Goal: Navigation & Orientation: Find specific page/section

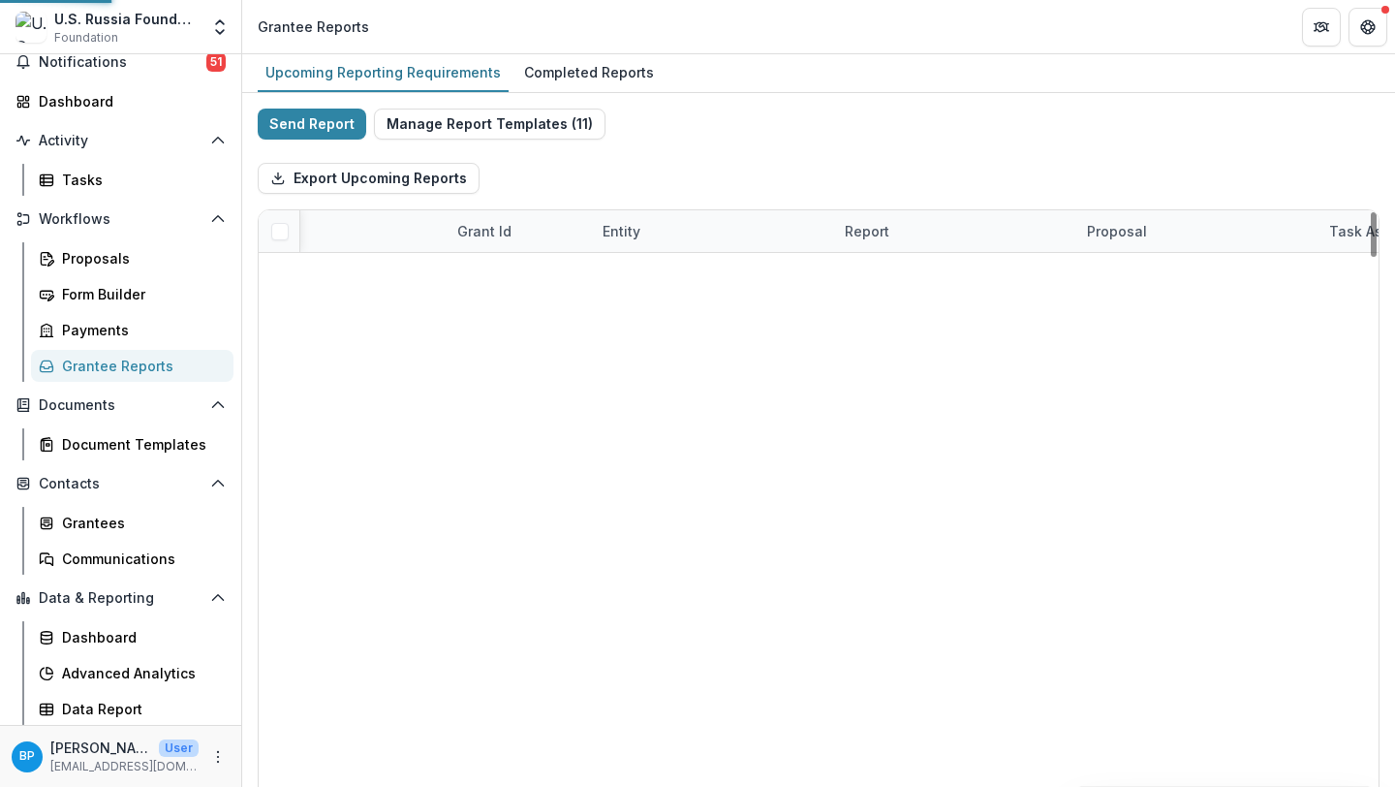
scroll to position [2289, 193]
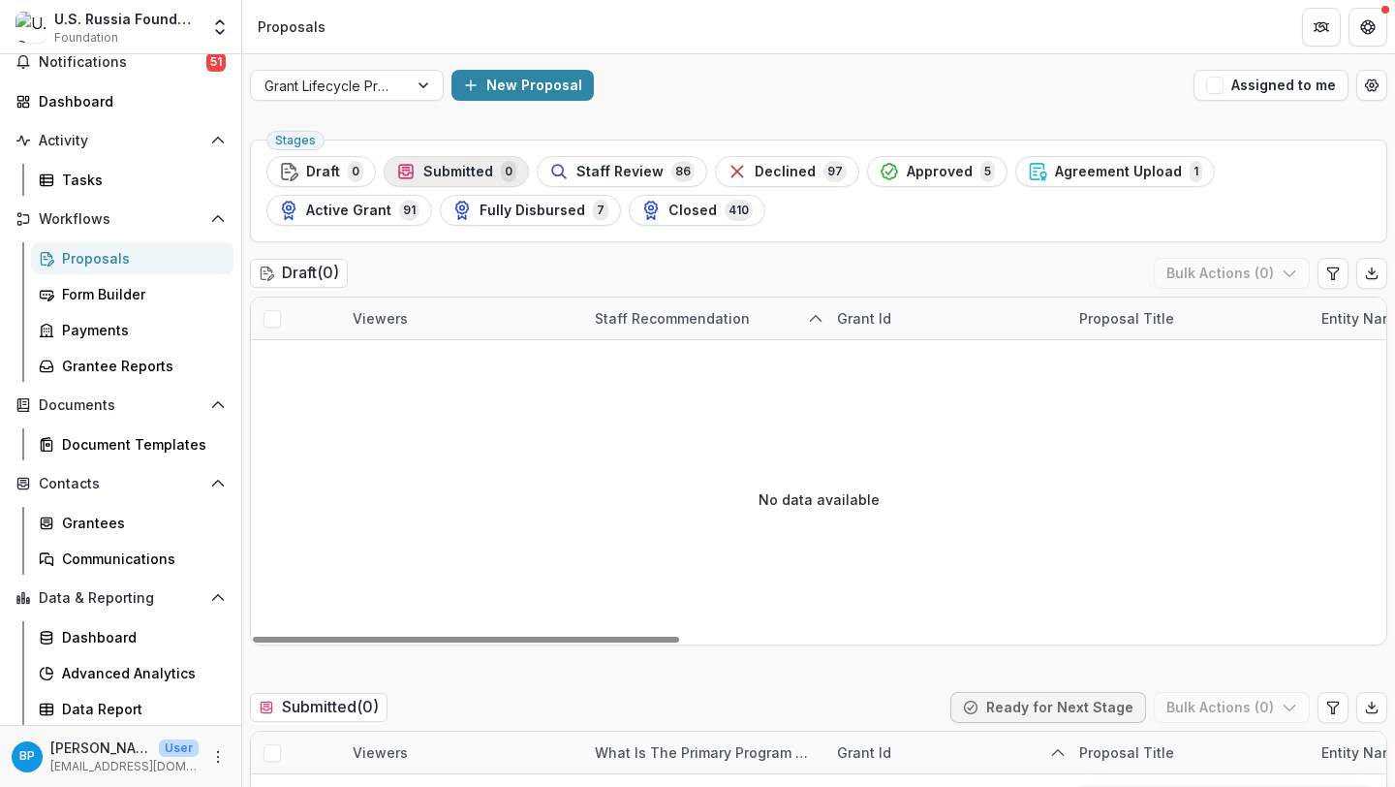
click at [472, 173] on span "Submitted" at bounding box center [458, 172] width 70 height 16
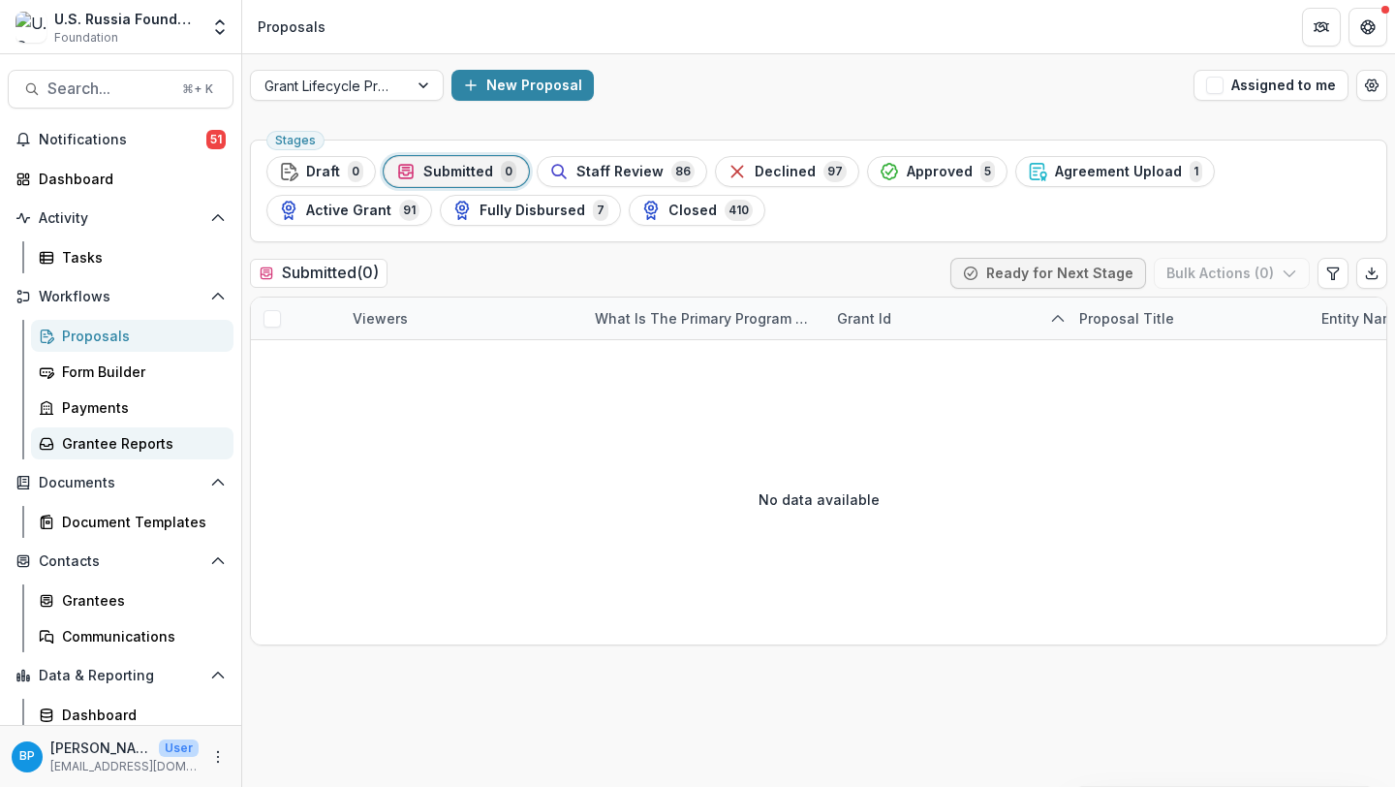
click at [90, 430] on link "Grantee Reports" at bounding box center [132, 443] width 202 height 32
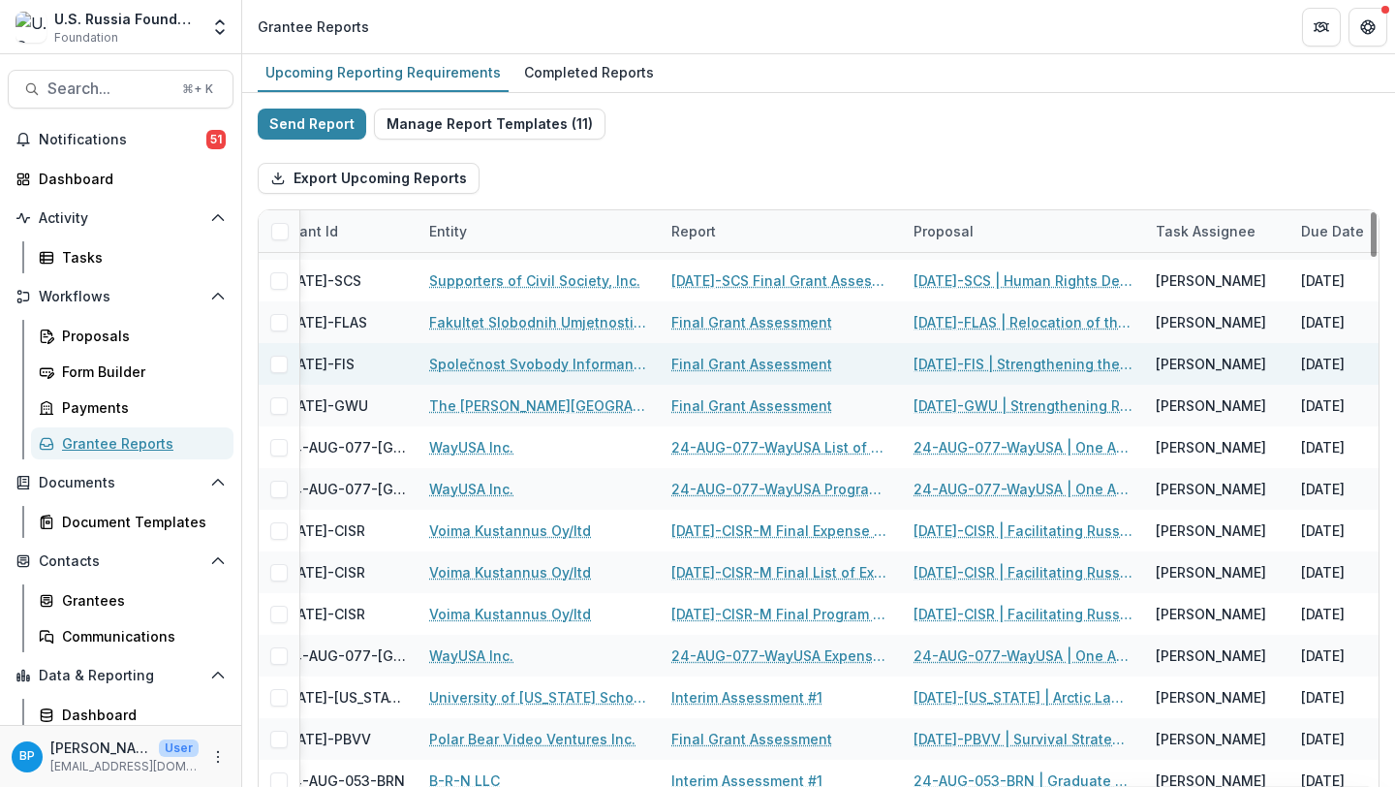
scroll to position [157, 173]
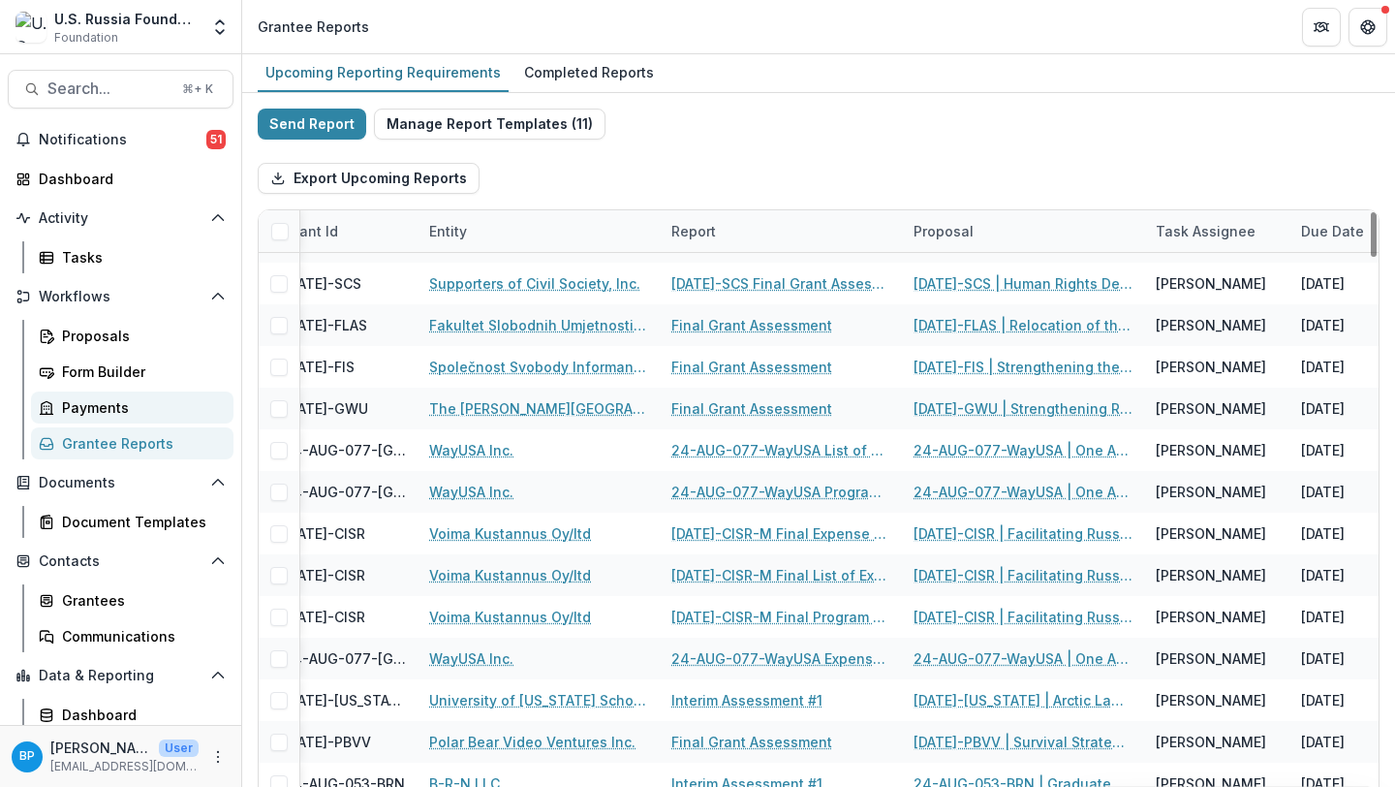
click at [126, 416] on div "Payments" at bounding box center [140, 407] width 156 height 20
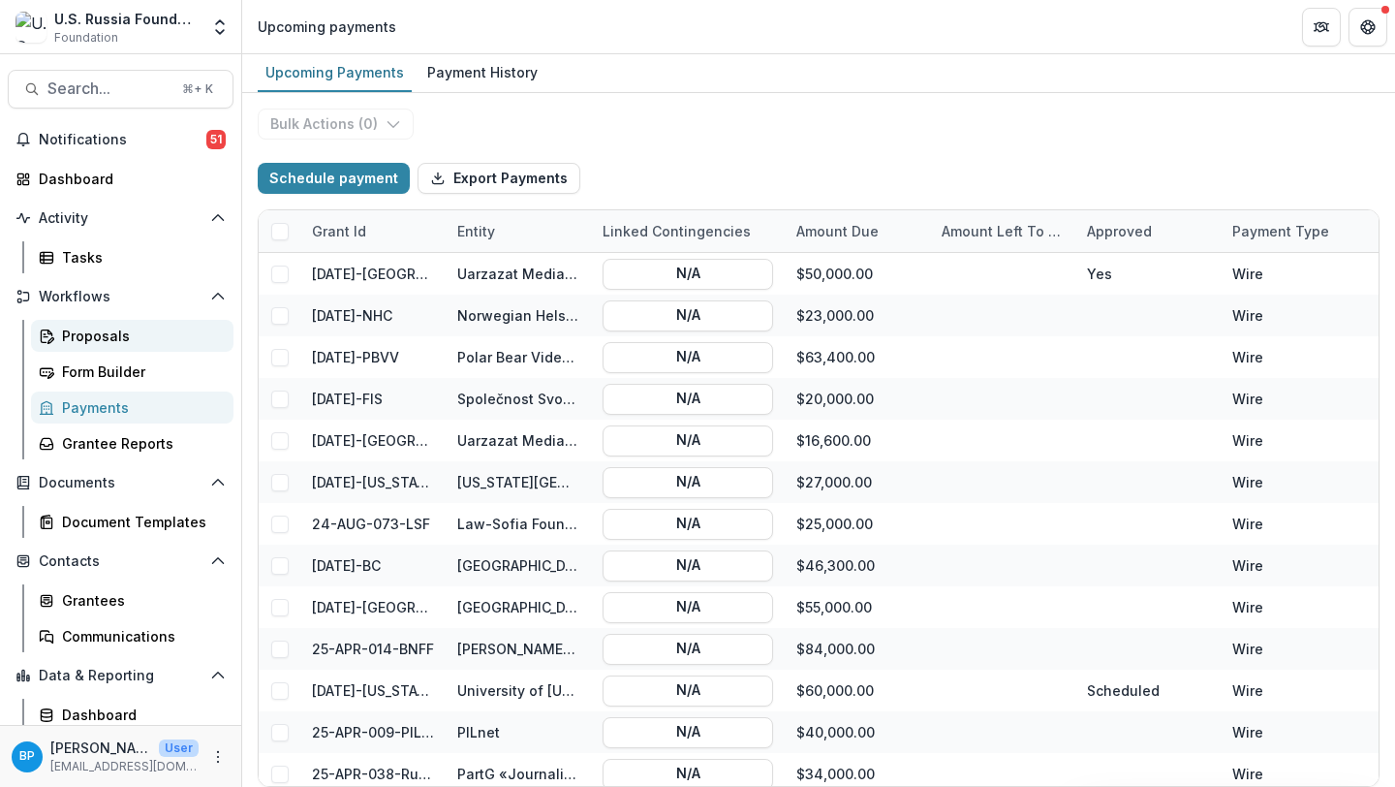
click at [103, 327] on div "Proposals" at bounding box center [140, 336] width 156 height 20
